Goal: Transaction & Acquisition: Purchase product/service

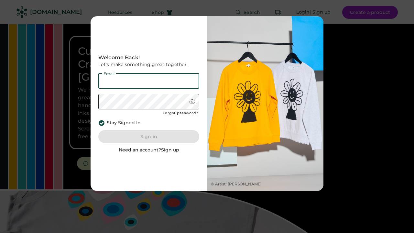
type input "**********"
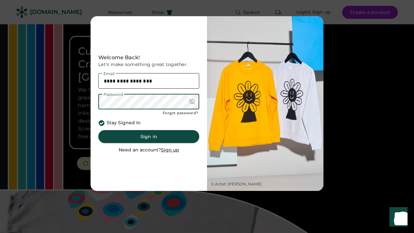
click at [153, 138] on button "Sign in" at bounding box center [148, 136] width 101 height 13
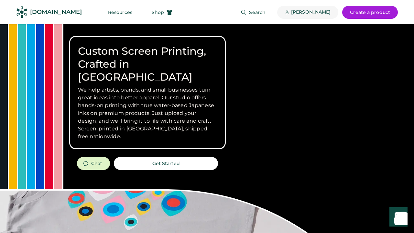
click at [318, 13] on div "[PERSON_NAME]" at bounding box center [310, 12] width 39 height 6
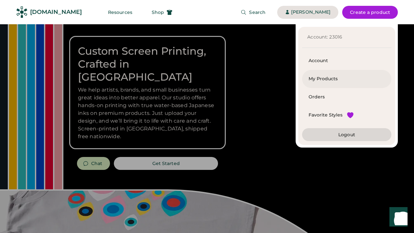
click at [319, 78] on div "My Products" at bounding box center [346, 79] width 76 height 6
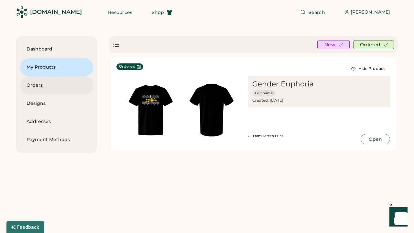
click at [35, 86] on div "Orders" at bounding box center [56, 85] width 60 height 6
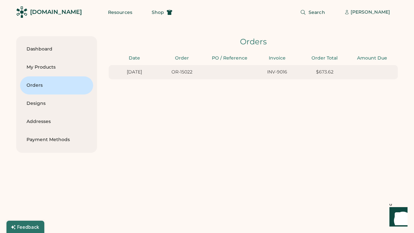
type input "*******"
type input "**"
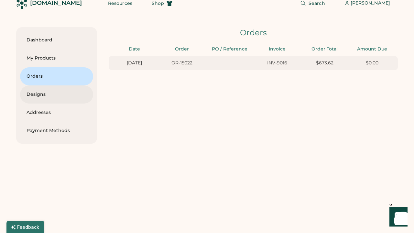
scroll to position [8, 0]
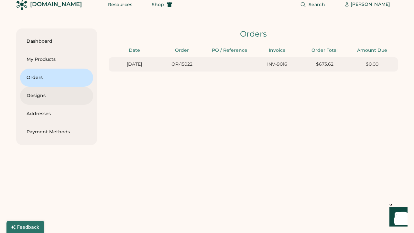
click at [39, 99] on div "Designs" at bounding box center [56, 96] width 60 height 18
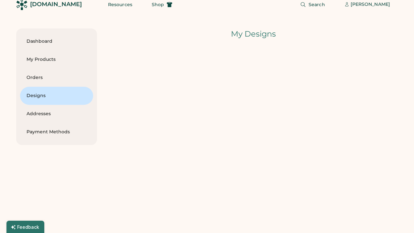
scroll to position [8, 0]
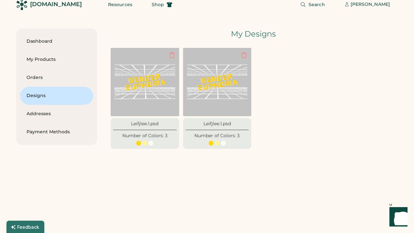
click at [122, 34] on div "My Designs" at bounding box center [253, 33] width 289 height 11
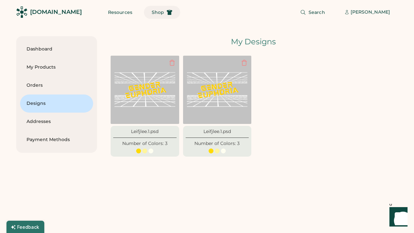
click at [152, 12] on span "Shop" at bounding box center [158, 12] width 12 height 5
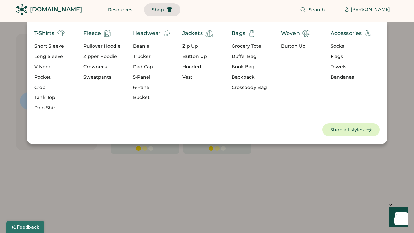
scroll to position [3, 0]
click at [143, 33] on div "Headwear" at bounding box center [147, 33] width 28 height 8
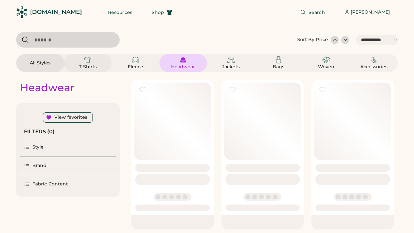
select select "*****"
select select "*"
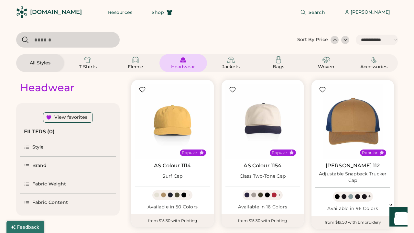
scroll to position [80, 0]
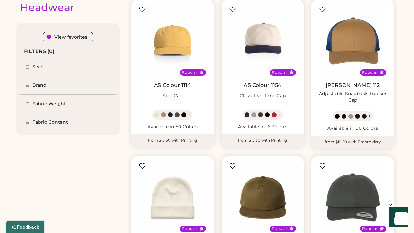
select select "*****"
select select "*"
click at [68, 38] on div "View favorites" at bounding box center [70, 37] width 33 height 6
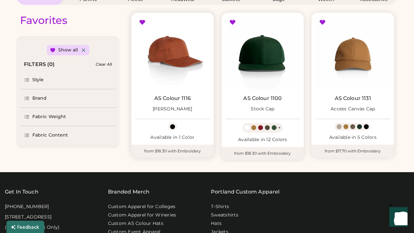
scroll to position [67, 0]
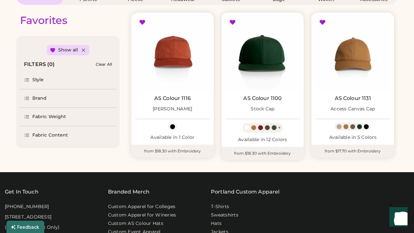
click at [68, 50] on div "Show all" at bounding box center [68, 50] width 20 height 6
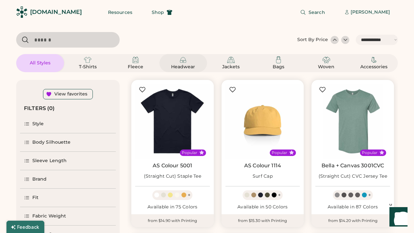
scroll to position [4, 0]
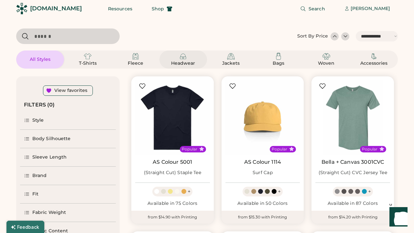
drag, startPoint x: 185, startPoint y: 63, endPoint x: 116, endPoint y: 92, distance: 74.5
click at [185, 63] on div "Headwear" at bounding box center [182, 63] width 29 height 6
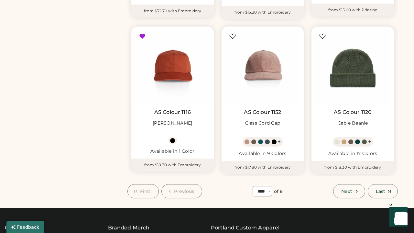
scroll to position [523, 0]
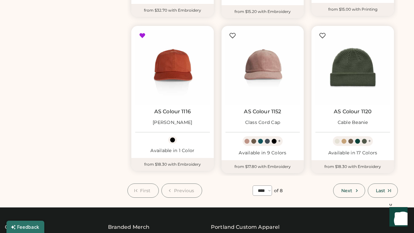
click at [258, 150] on div "Available in 9 Colors" at bounding box center [262, 153] width 75 height 6
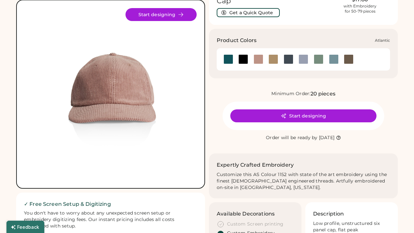
drag, startPoint x: 224, startPoint y: 57, endPoint x: 220, endPoint y: 64, distance: 7.8
click at [224, 57] on div at bounding box center [228, 59] width 10 height 10
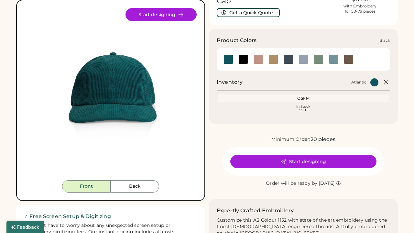
click at [243, 59] on div at bounding box center [243, 59] width 10 height 10
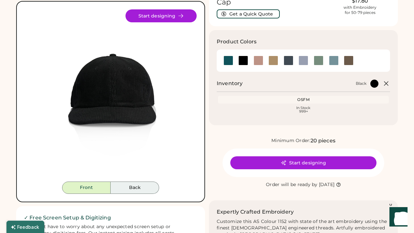
click at [131, 185] on button "Back" at bounding box center [134, 187] width 48 height 12
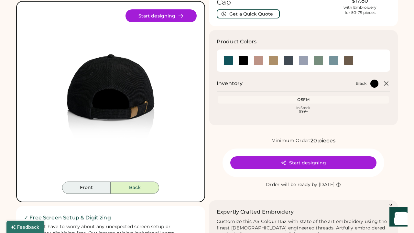
click at [93, 187] on button "Front" at bounding box center [86, 187] width 48 height 12
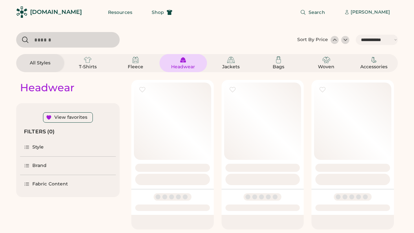
select select "*****"
select select "*"
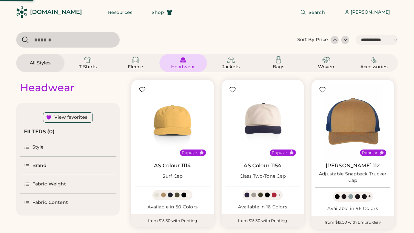
click at [56, 40] on input "input" at bounding box center [67, 40] width 103 height 16
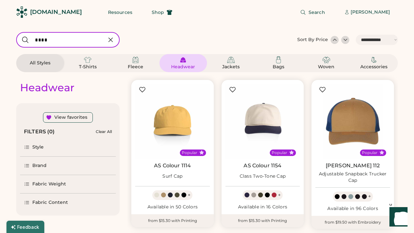
type input "****"
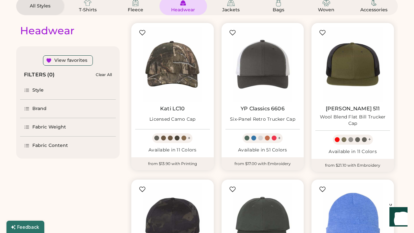
scroll to position [59, 0]
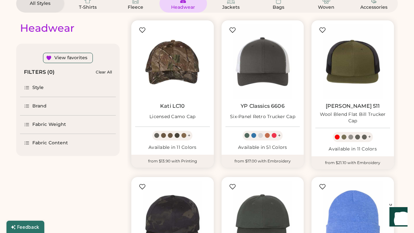
click at [160, 76] on img at bounding box center [172, 61] width 75 height 75
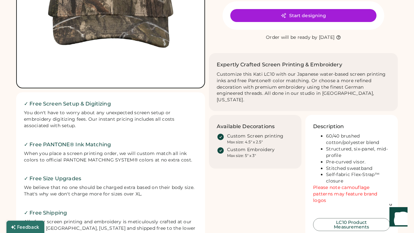
scroll to position [145, 0]
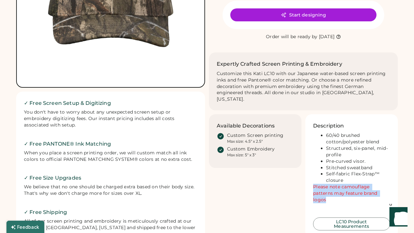
drag, startPoint x: 313, startPoint y: 176, endPoint x: 328, endPoint y: 187, distance: 18.4
click at [328, 187] on div "60/40 brushed cotton/polyester blend Structured, six-panel, mid-profile Pre-cur…" at bounding box center [351, 170] width 77 height 77
copy font "Please note camouflage patterns may feature brand logos"
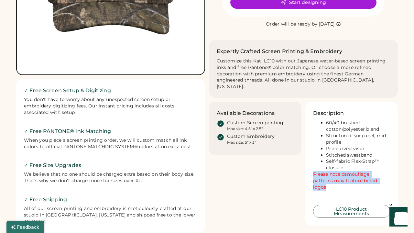
scroll to position [162, 0]
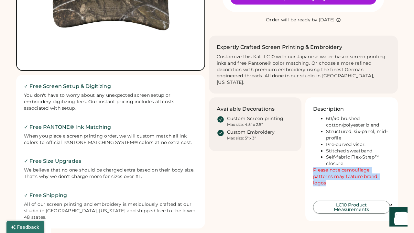
click at [340, 200] on button "LC10 Product Measurements" at bounding box center [351, 206] width 77 height 13
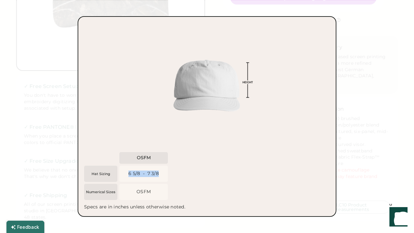
drag, startPoint x: 128, startPoint y: 173, endPoint x: 161, endPoint y: 173, distance: 32.6
click at [161, 173] on div "6 5/8 - 7 3/8" at bounding box center [143, 173] width 48 height 16
click at [206, 175] on div "6 5/8 - 7 3/8" at bounding box center [223, 174] width 208 height 18
click at [373, 130] on div at bounding box center [207, 116] width 414 height 233
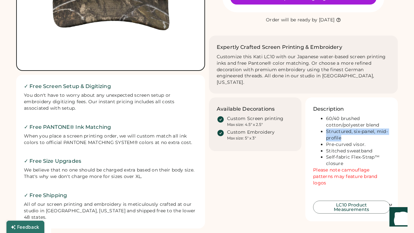
drag, startPoint x: 326, startPoint y: 121, endPoint x: 344, endPoint y: 129, distance: 19.4
click at [344, 129] on li "Structured, six-panel, mid-profile" at bounding box center [358, 134] width 64 height 13
copy li "Structured, six-panel, mid-profile"
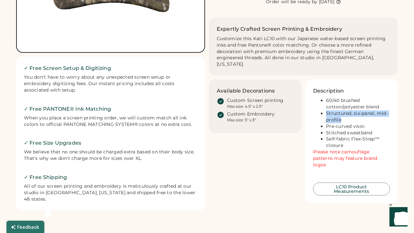
scroll to position [181, 0]
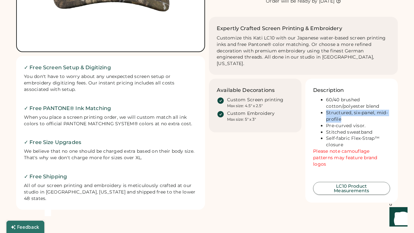
click at [366, 182] on button "LC10 Product Measurements" at bounding box center [351, 188] width 77 height 13
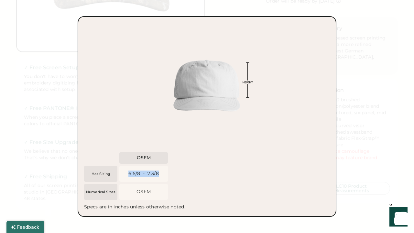
drag, startPoint x: 128, startPoint y: 173, endPoint x: 160, endPoint y: 174, distance: 31.4
click at [160, 174] on div "6 5/8 - 7 3/8" at bounding box center [143, 173] width 48 height 16
copy div "6 5/8 - 7 3/8"
click at [350, 21] on div at bounding box center [207, 116] width 414 height 233
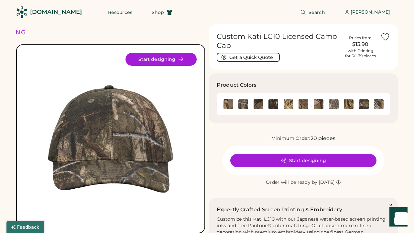
scroll to position [0, 0]
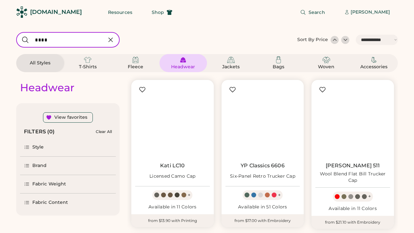
select select "*****"
select select "*"
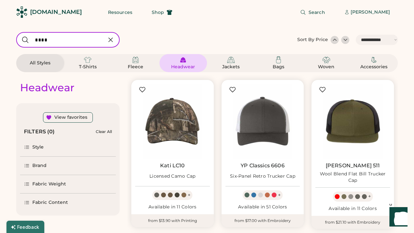
select select "*****"
select select "*"
click at [42, 38] on input "input" at bounding box center [67, 40] width 103 height 16
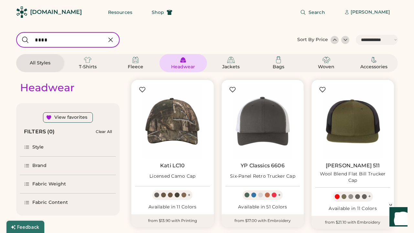
click at [42, 38] on input "input" at bounding box center [67, 40] width 103 height 16
click at [48, 40] on input "input" at bounding box center [67, 40] width 103 height 16
type input "******"
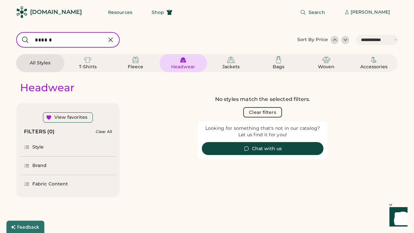
select select "**********"
type input "*"
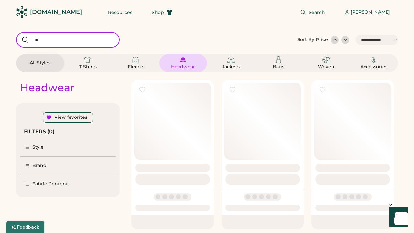
select select "*"
type input "*****"
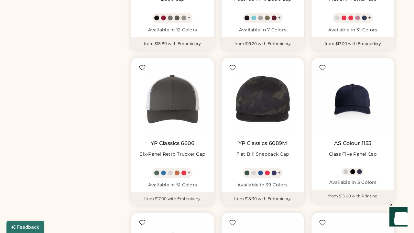
scroll to position [333, 0]
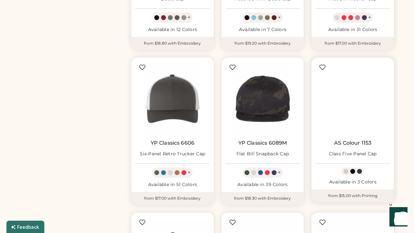
click at [352, 102] on img at bounding box center [352, 98] width 75 height 75
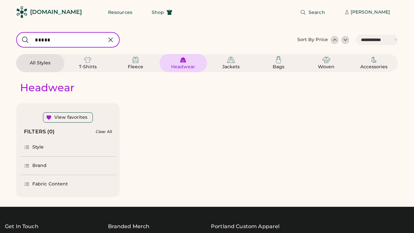
select select "*****"
click at [80, 72] on div "Headwear View favorites FILTERS (0) Clear All Style Brand Fabric Content" at bounding box center [67, 134] width 103 height 125
select select "*"
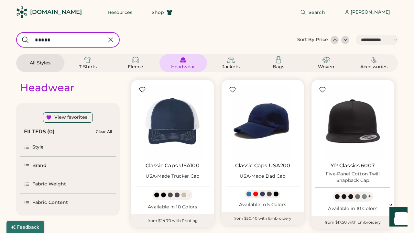
click at [44, 40] on input "input" at bounding box center [67, 40] width 103 height 16
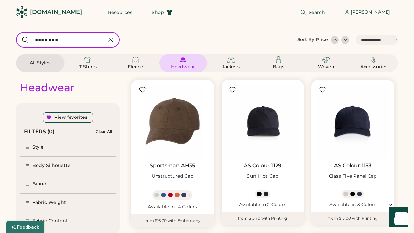
type input "********"
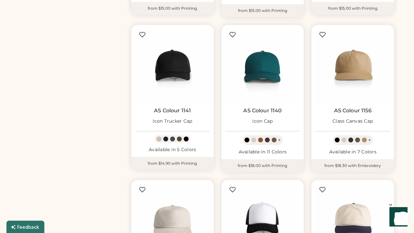
scroll to position [431, 0]
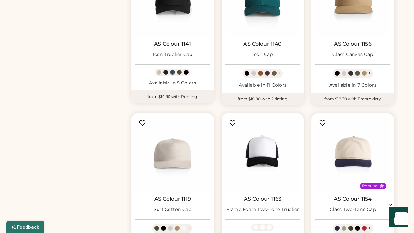
select select "*****"
select select "*"
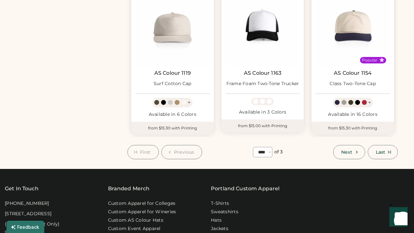
click at [351, 152] on span "Next" at bounding box center [346, 152] width 11 height 5
select select "*"
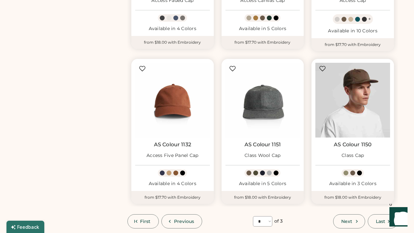
scroll to position [484, 0]
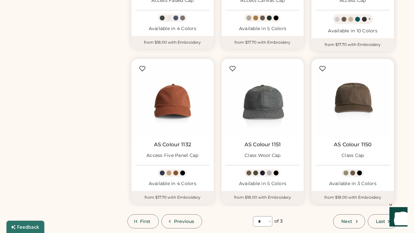
click at [341, 141] on link "AS Colour 1150" at bounding box center [352, 144] width 38 height 6
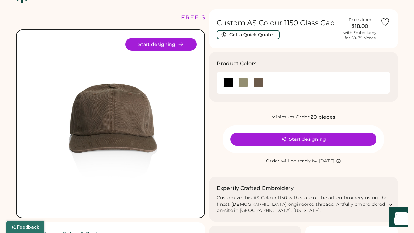
scroll to position [16, 0]
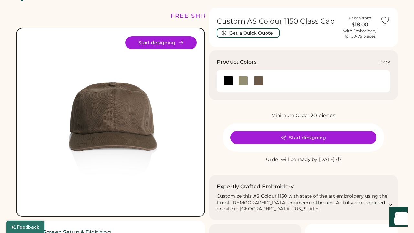
drag, startPoint x: 225, startPoint y: 82, endPoint x: 222, endPoint y: 87, distance: 5.6
click at [225, 82] on div at bounding box center [228, 81] width 10 height 10
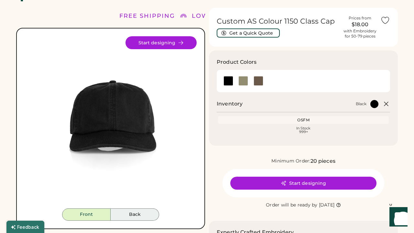
click at [146, 209] on button "Back" at bounding box center [134, 214] width 48 height 12
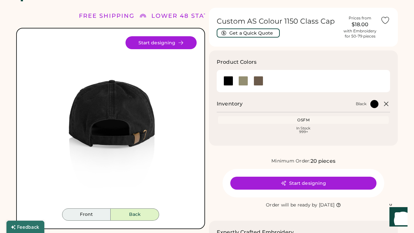
click at [91, 215] on button "Front" at bounding box center [86, 214] width 48 height 12
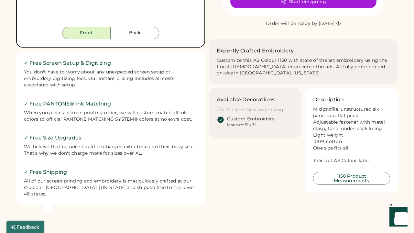
scroll to position [200, 0]
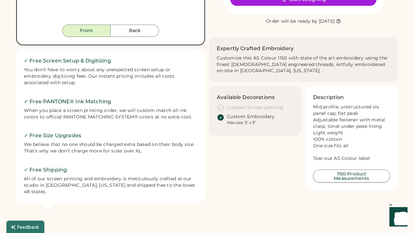
click at [330, 171] on button "1150 Product Measurements" at bounding box center [351, 175] width 77 height 13
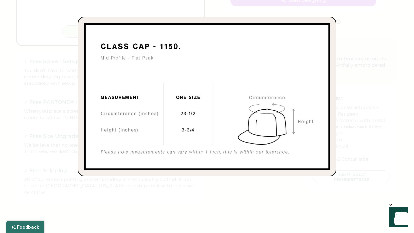
scroll to position [199, 0]
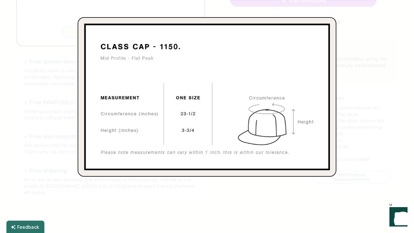
click at [341, 185] on div at bounding box center [207, 116] width 414 height 233
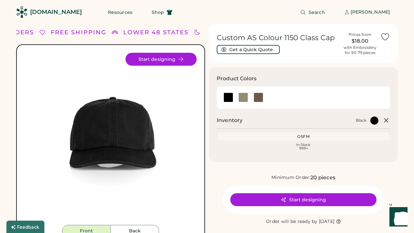
scroll to position [0, 0]
